Goal: Transaction & Acquisition: Obtain resource

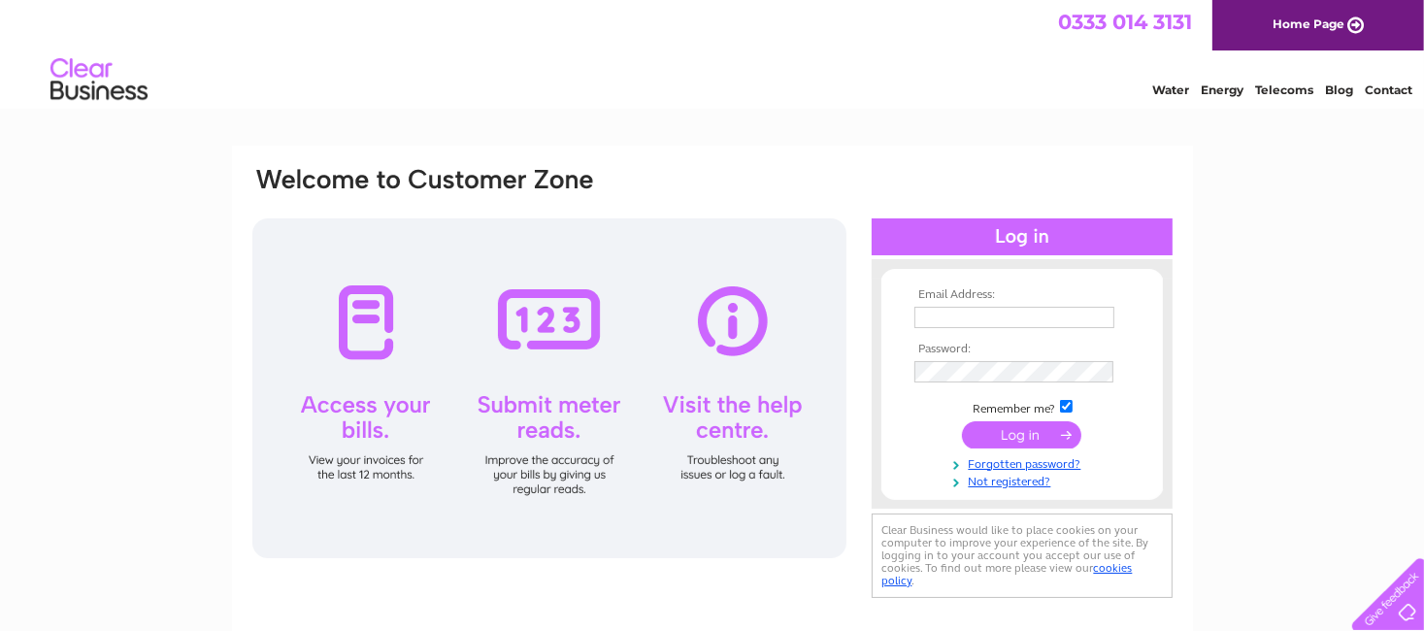
type input "marionwebster2019@gmail.com"
click at [1002, 438] on input "submit" at bounding box center [1021, 434] width 119 height 27
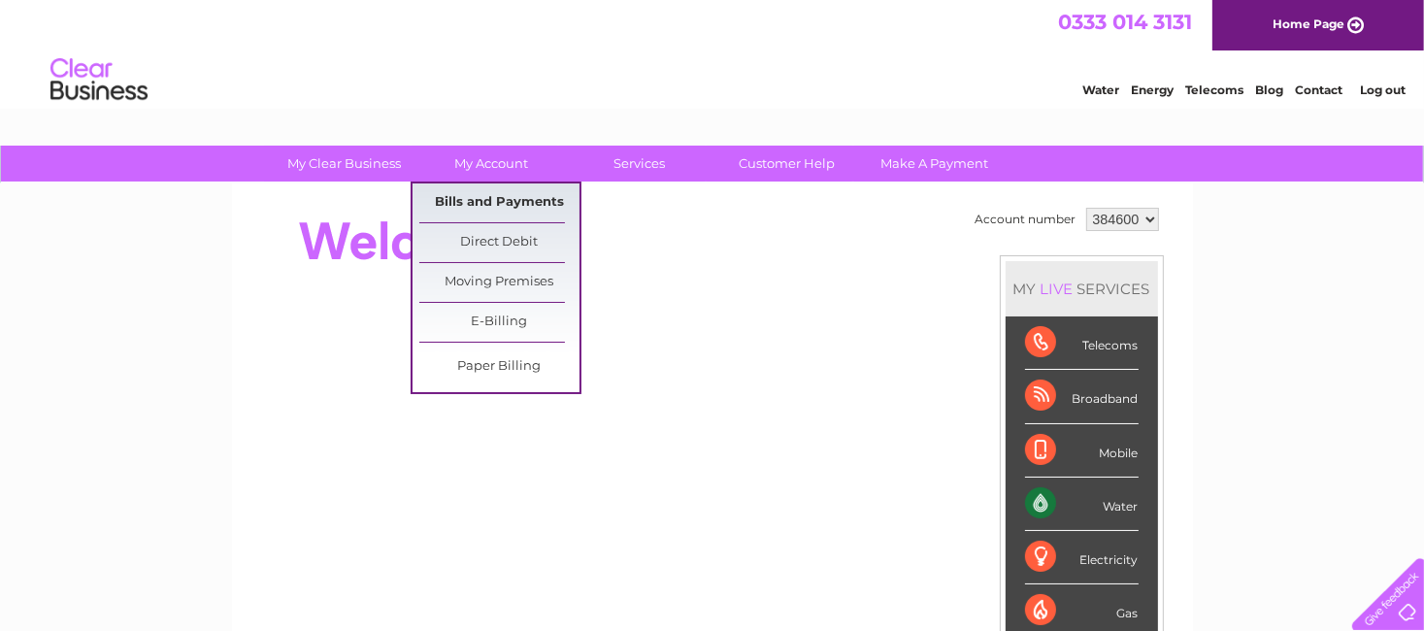
click at [474, 199] on link "Bills and Payments" at bounding box center [499, 203] width 160 height 39
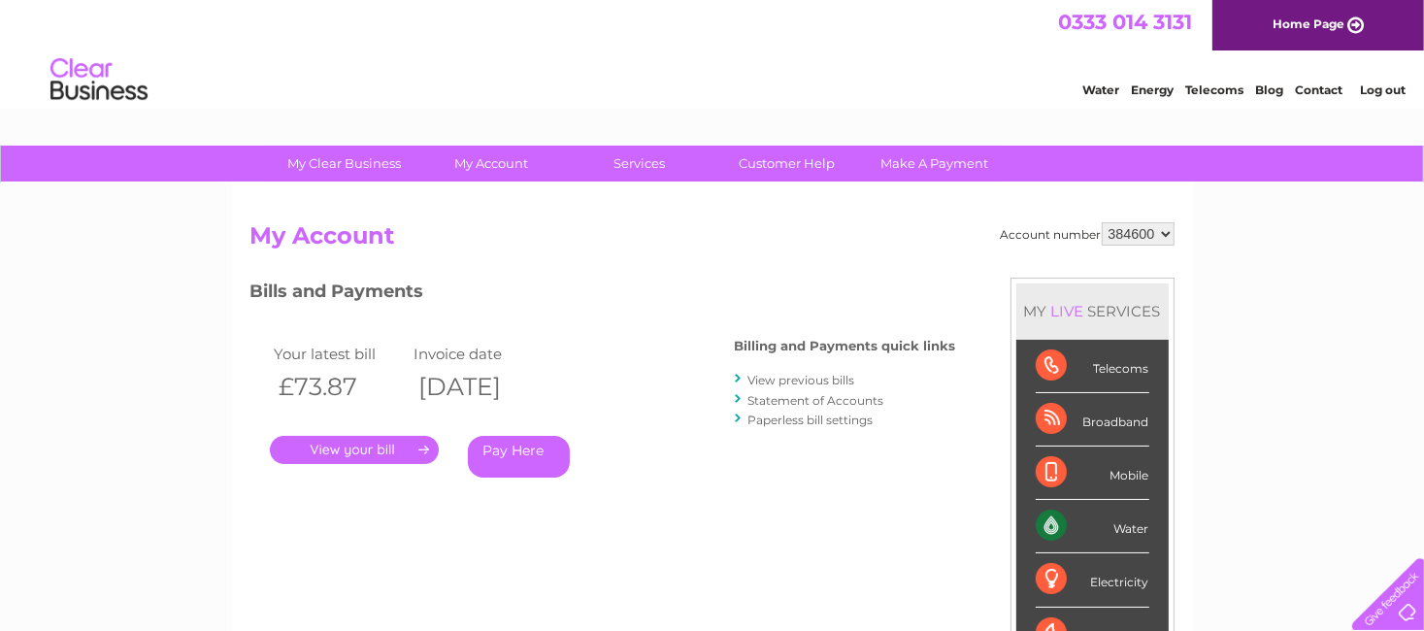
click at [401, 449] on link "." at bounding box center [354, 450] width 169 height 28
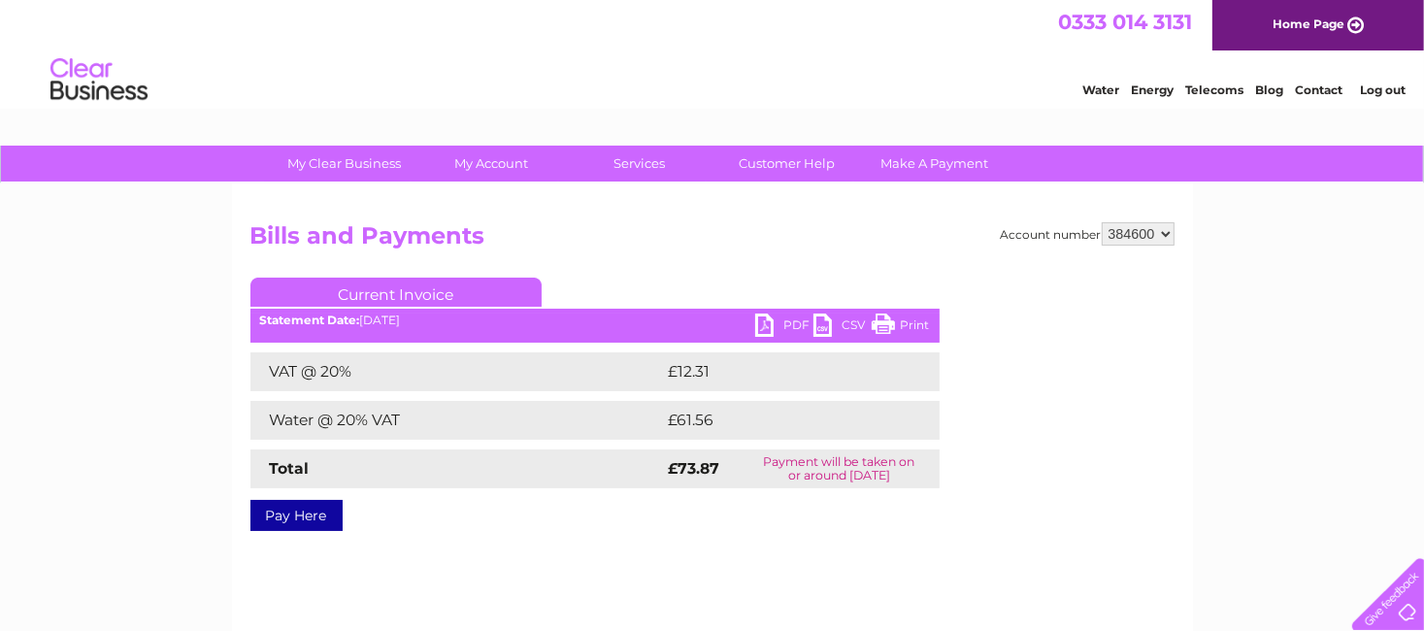
click at [797, 326] on link "PDF" at bounding box center [784, 328] width 58 height 28
click at [1392, 86] on link "Log out" at bounding box center [1383, 90] width 46 height 15
